Goal: Task Accomplishment & Management: Manage account settings

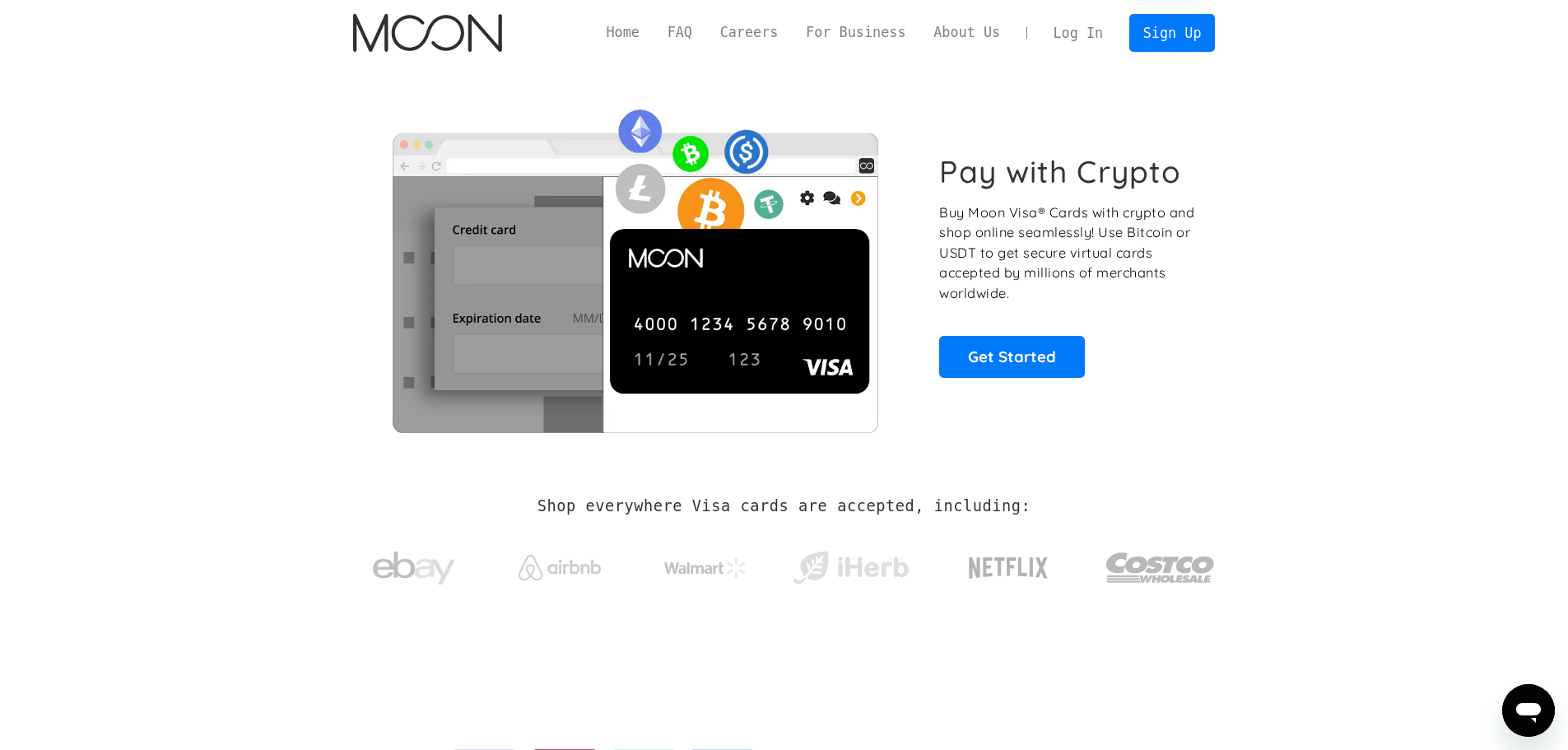
click at [1114, 27] on link "Log In" at bounding box center [1078, 33] width 77 height 37
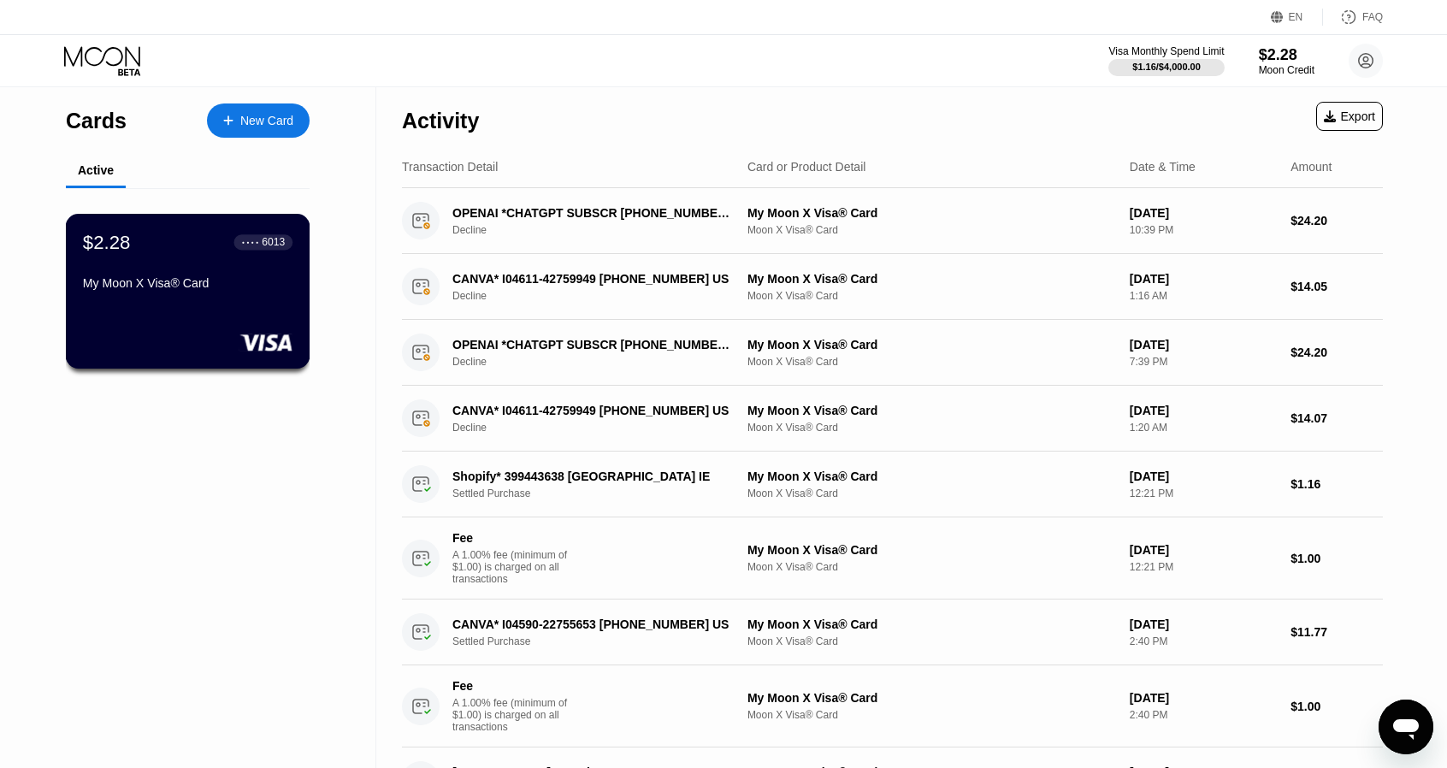
click at [255, 239] on div "● ● ● ● 6013" at bounding box center [263, 242] width 43 height 12
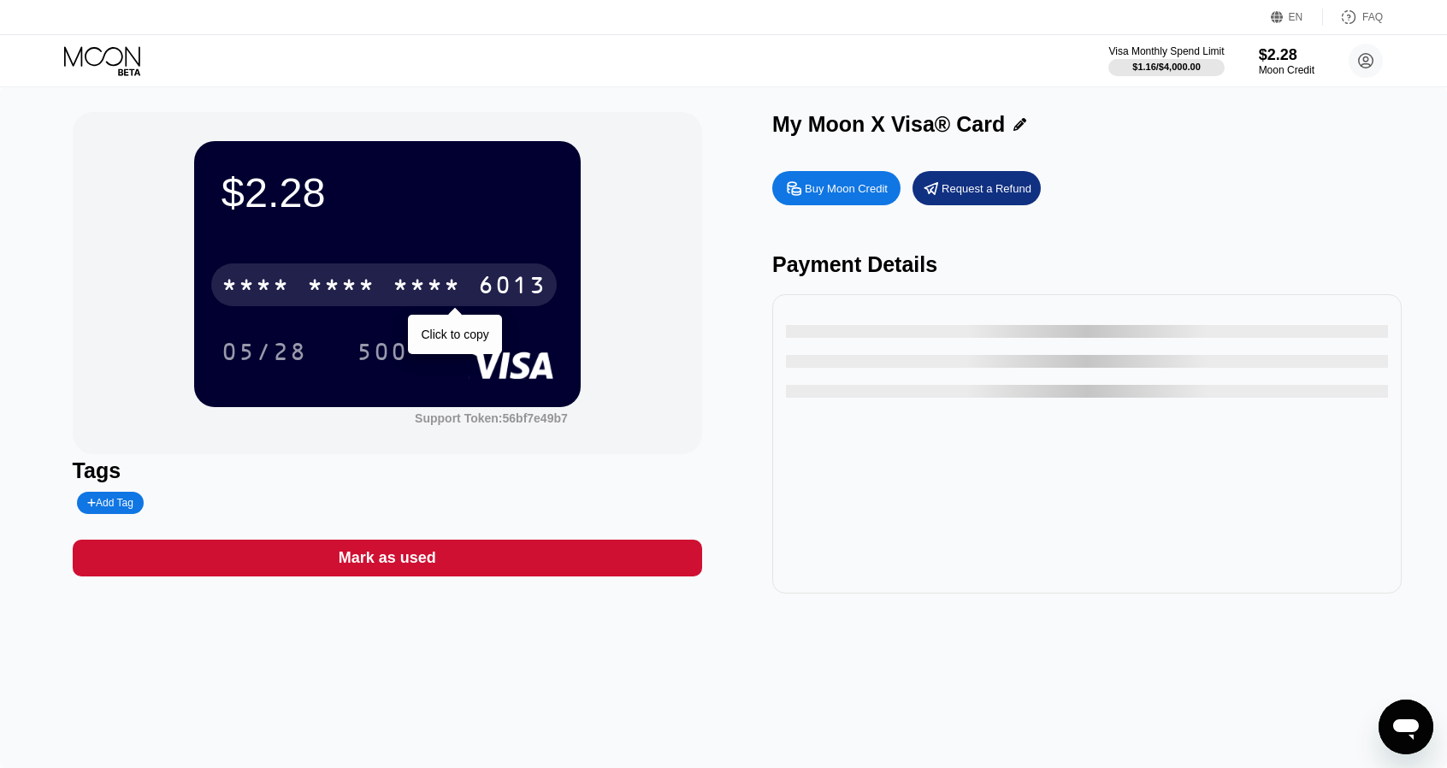
click at [286, 295] on div "* * * *" at bounding box center [255, 287] width 68 height 27
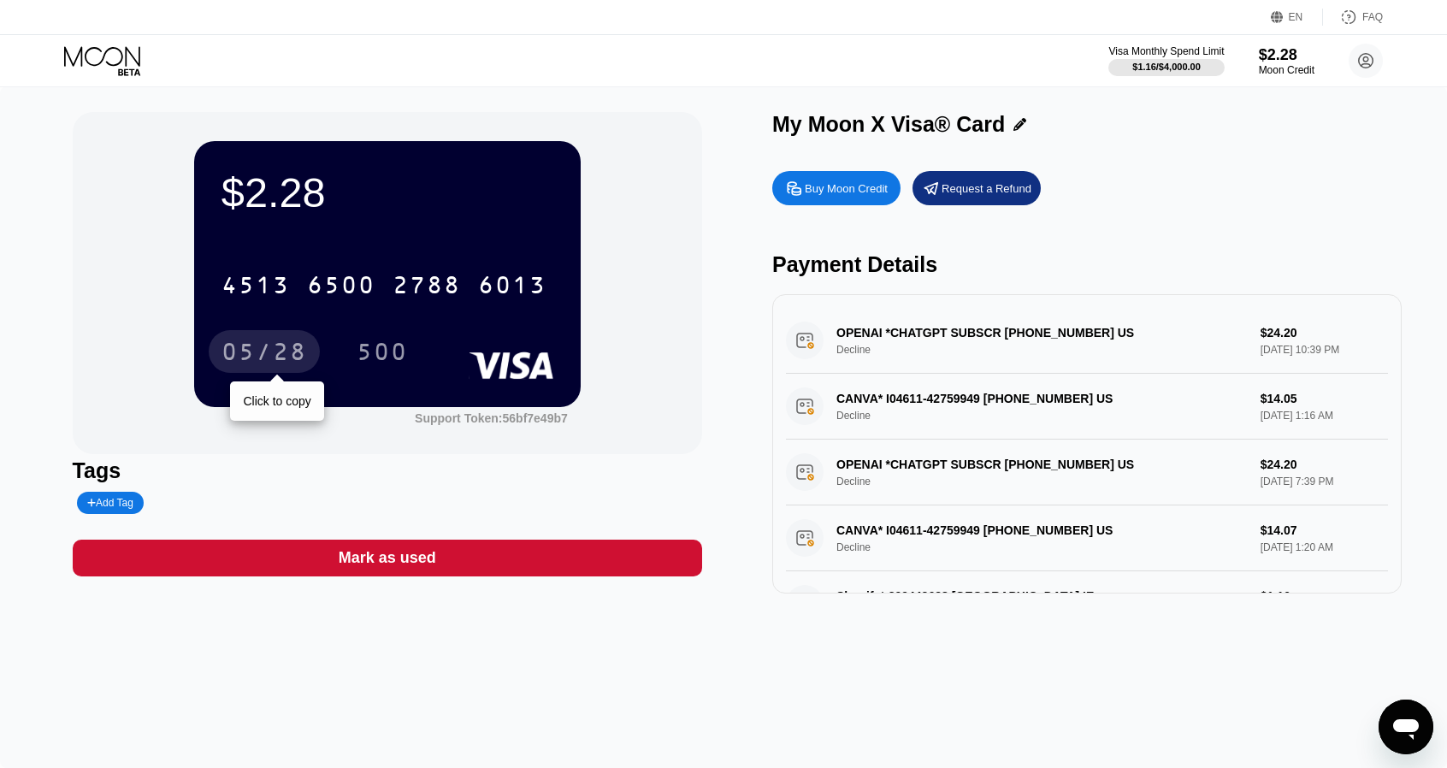
drag, startPoint x: 263, startPoint y: 351, endPoint x: 281, endPoint y: 353, distance: 18.0
click at [263, 351] on div "05/28" at bounding box center [263, 353] width 85 height 27
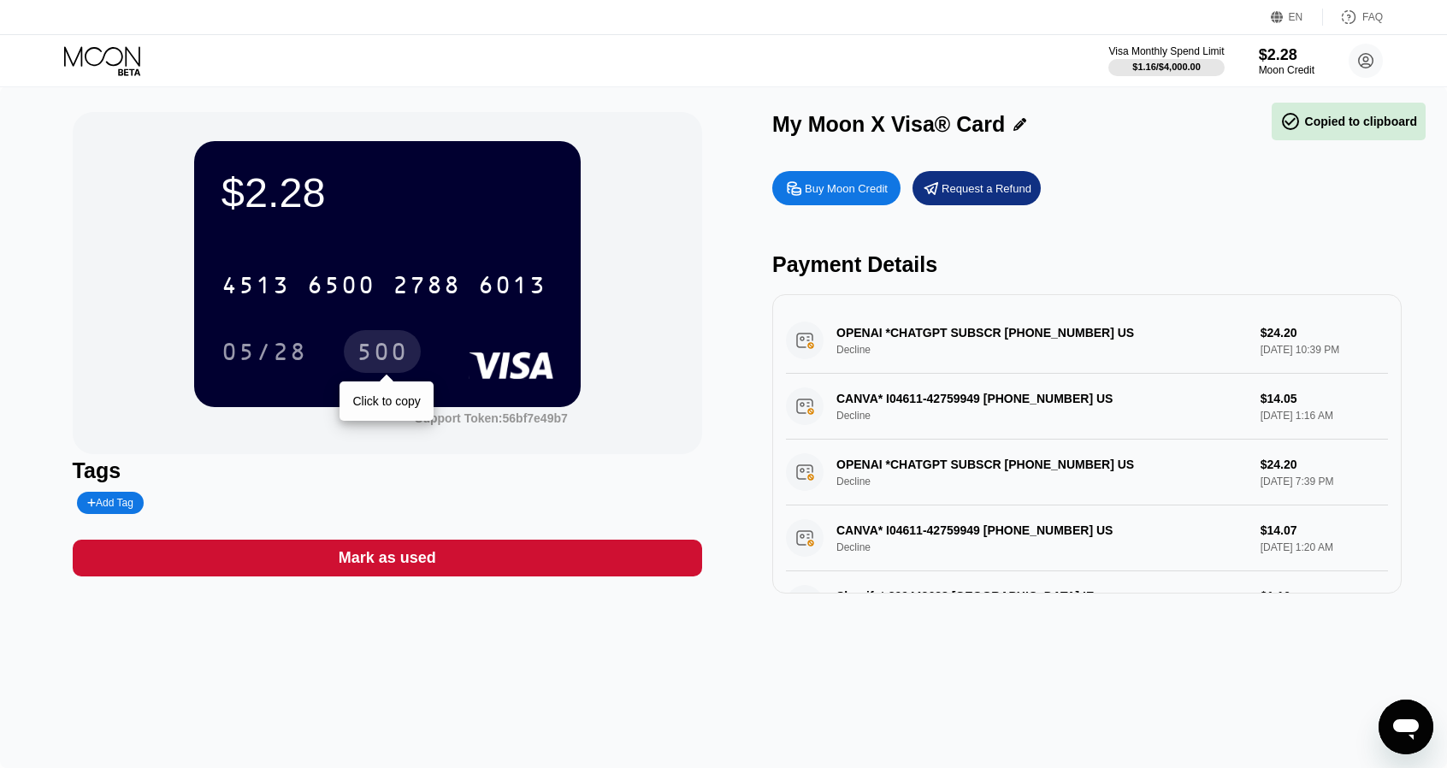
drag, startPoint x: 376, startPoint y: 348, endPoint x: 387, endPoint y: 345, distance: 11.6
click at [376, 348] on div "500" at bounding box center [382, 353] width 51 height 27
